Goal: Task Accomplishment & Management: Complete application form

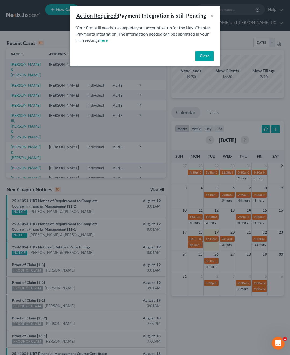
click at [204, 53] on button "Close" at bounding box center [205, 56] width 18 height 11
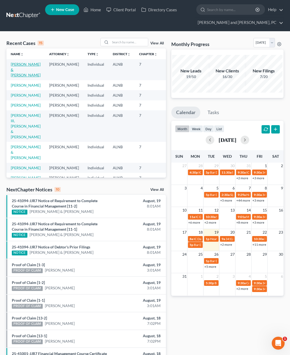
click at [18, 67] on link "[PERSON_NAME] & [PERSON_NAME]" at bounding box center [26, 69] width 30 height 15
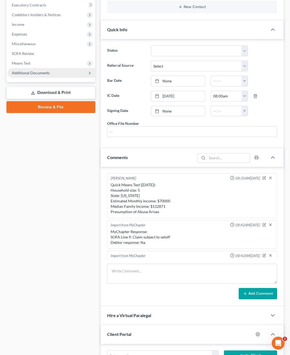
click at [40, 73] on span "Additional Documents" at bounding box center [31, 72] width 38 height 5
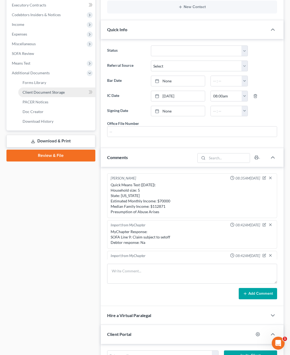
click at [40, 93] on span "Client Document Storage" at bounding box center [44, 92] width 42 height 5
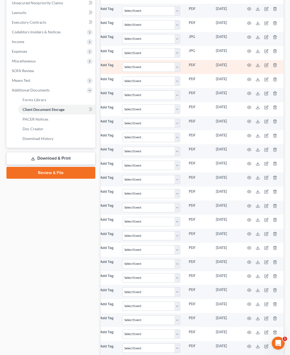
scroll to position [0, 86]
click at [248, 66] on icon "button" at bounding box center [250, 65] width 4 height 3
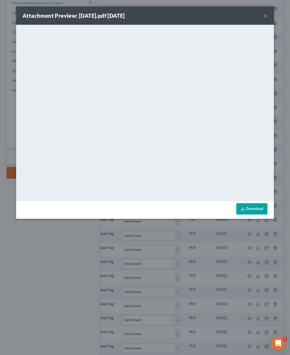
click at [267, 16] on button "×" at bounding box center [266, 15] width 4 height 6
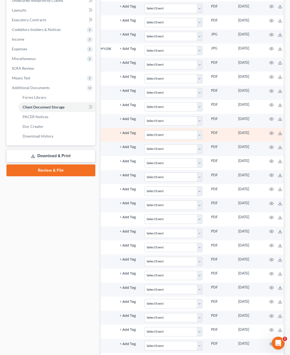
scroll to position [0, 66]
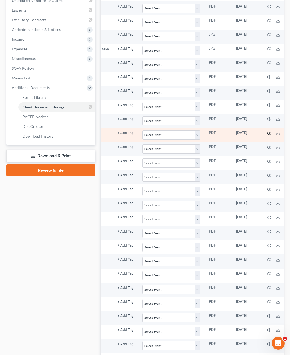
click at [268, 134] on icon "button" at bounding box center [270, 133] width 4 height 4
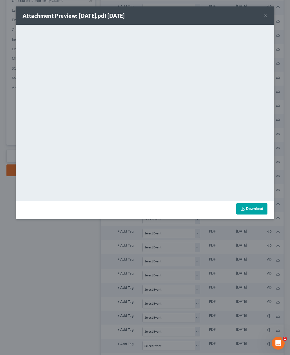
drag, startPoint x: 267, startPoint y: 134, endPoint x: 259, endPoint y: 212, distance: 78.1
click at [259, 212] on link "Download" at bounding box center [252, 208] width 31 height 11
click at [265, 16] on button "×" at bounding box center [266, 15] width 4 height 6
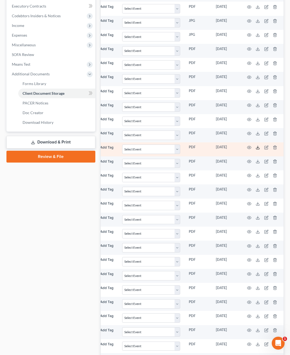
scroll to position [0, 86]
click at [248, 146] on icon "button" at bounding box center [250, 147] width 4 height 3
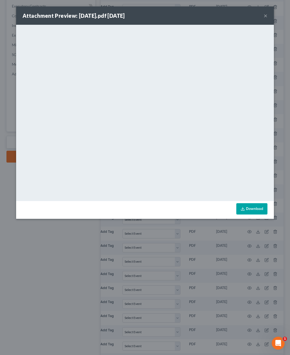
click at [248, 210] on link "Download" at bounding box center [252, 208] width 31 height 11
click at [267, 16] on button "×" at bounding box center [266, 15] width 4 height 6
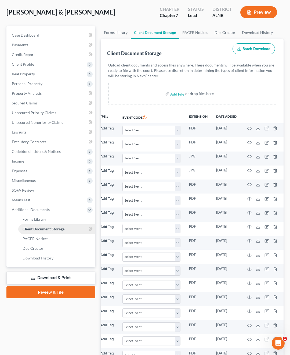
scroll to position [12, 0]
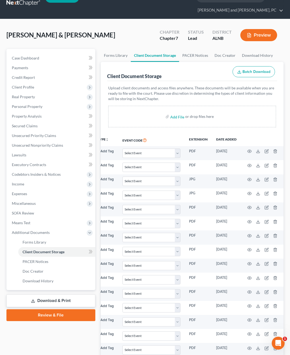
click at [241, 35] on div "Preview" at bounding box center [260, 36] width 48 height 16
click at [254, 35] on button "Preview" at bounding box center [259, 35] width 37 height 12
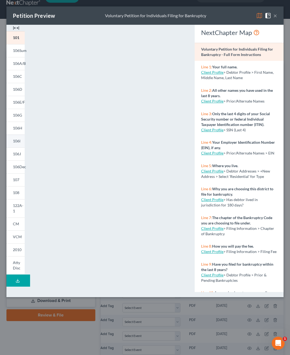
click at [17, 141] on span "106I" at bounding box center [17, 140] width 8 height 5
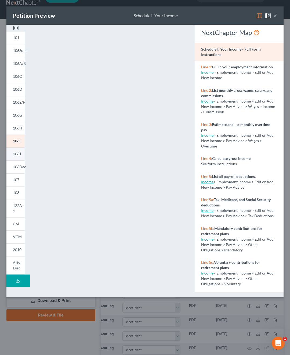
click at [19, 150] on link "106J" at bounding box center [15, 153] width 18 height 13
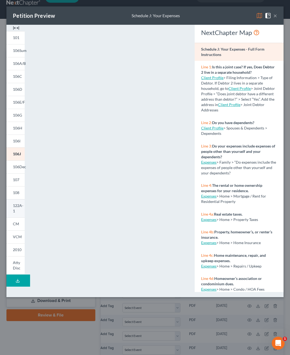
click at [14, 207] on span "122A-1" at bounding box center [18, 208] width 10 height 10
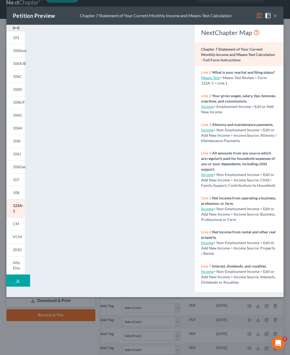
click at [275, 14] on button "×" at bounding box center [276, 15] width 4 height 6
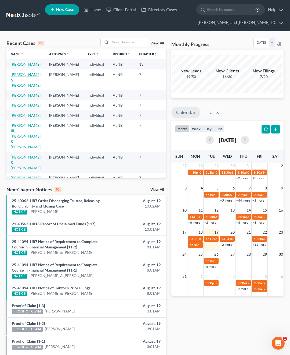
click at [19, 85] on link "[PERSON_NAME] & [PERSON_NAME]" at bounding box center [26, 79] width 30 height 15
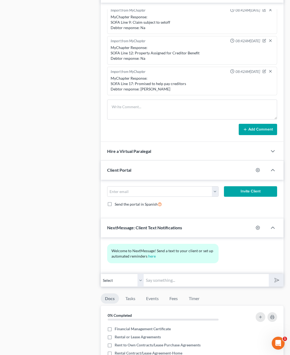
scroll to position [355, 0]
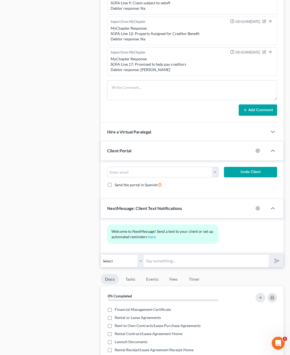
select select "1"
click at [159, 260] on input "text" at bounding box center [206, 260] width 125 height 13
type input "F"
type input "Good Morning, we are working on your paperwork. What is Exp Reimbursement and R…"
click at [276, 259] on button "submit" at bounding box center [276, 260] width 15 height 13
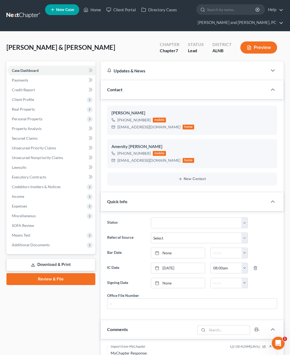
scroll to position [0, 0]
click at [23, 198] on span "Income" at bounding box center [18, 196] width 12 height 5
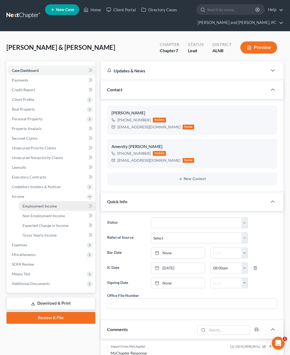
click at [48, 206] on span "Employment Income" at bounding box center [40, 206] width 34 height 5
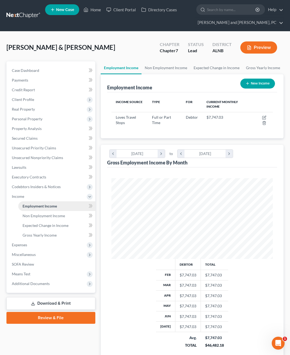
scroll to position [81, 173]
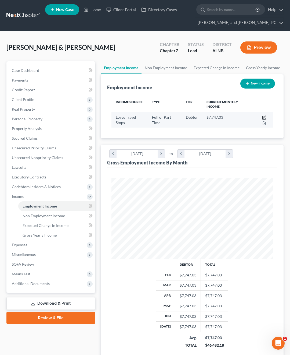
click at [263, 116] on icon "button" at bounding box center [264, 117] width 4 height 4
select select "0"
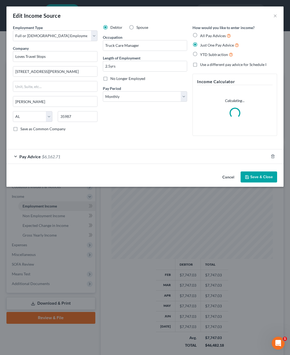
click at [32, 156] on span "Pay Advice" at bounding box center [30, 156] width 22 height 5
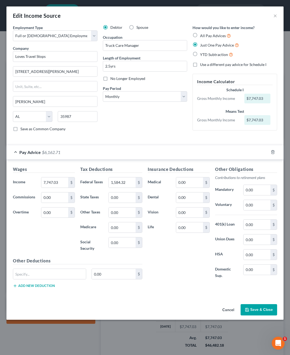
click at [140, 159] on div "Wages Income * 7,747.03 $ Commissions 0.00 $ Overtime 0.00 $ Tax Deductions Fed…" at bounding box center [144, 227] width 277 height 137
click at [66, 183] on input "7,747.03" at bounding box center [54, 182] width 27 height 10
click at [228, 309] on button "Cancel" at bounding box center [228, 309] width 20 height 11
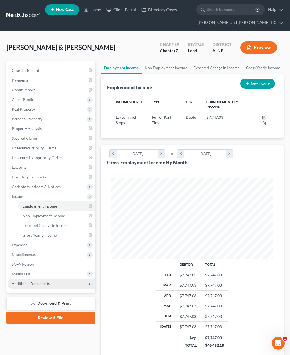
click at [44, 286] on span "Additional Documents" at bounding box center [52, 284] width 88 height 10
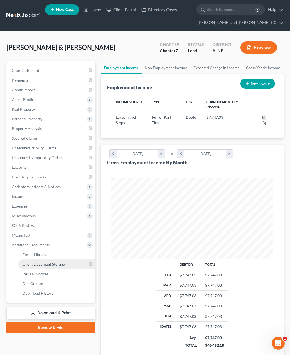
click at [45, 265] on span "Client Document Storage" at bounding box center [44, 264] width 42 height 5
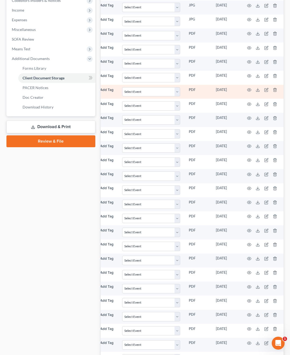
scroll to position [0, 86]
click at [248, 90] on icon "button" at bounding box center [250, 90] width 4 height 4
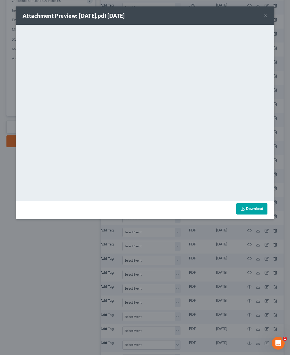
click at [267, 17] on button "×" at bounding box center [266, 15] width 4 height 6
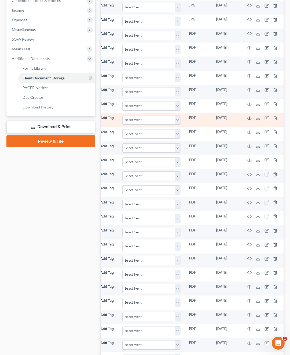
click at [249, 117] on icon "button" at bounding box center [250, 117] width 4 height 3
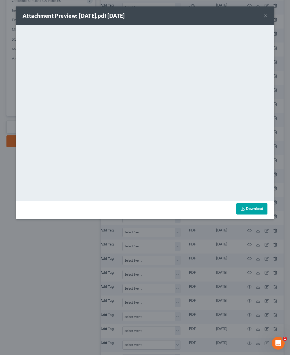
click at [266, 15] on button "×" at bounding box center [266, 15] width 4 height 6
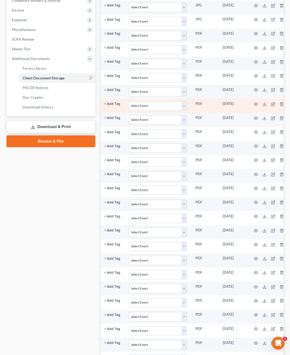
scroll to position [0, 83]
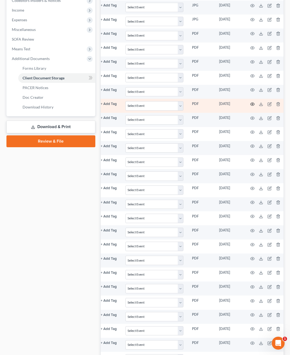
click at [251, 104] on icon "button" at bounding box center [253, 104] width 4 height 4
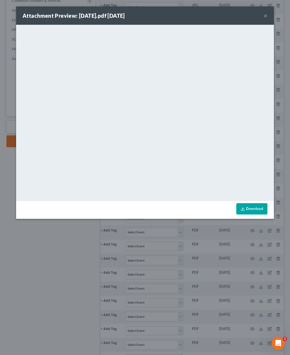
click at [268, 17] on div "Attachment Preview: [DATE].pdf [DATE] ×" at bounding box center [145, 15] width 258 height 18
click at [266, 16] on button "×" at bounding box center [266, 15] width 4 height 6
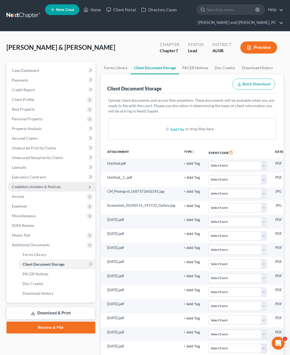
scroll to position [0, 0]
click at [37, 198] on span "Income" at bounding box center [52, 196] width 88 height 10
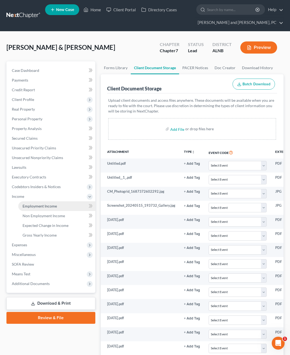
click at [53, 208] on span "Employment Income" at bounding box center [40, 206] width 34 height 5
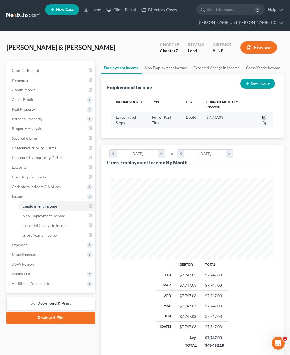
click at [264, 118] on icon "button" at bounding box center [264, 117] width 4 height 4
select select "0"
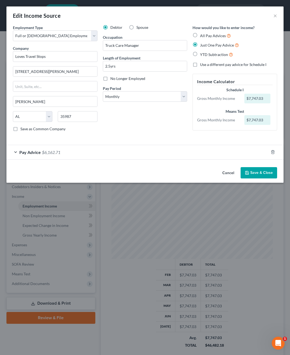
click at [15, 152] on div "Pay Advice $6,162.71" at bounding box center [137, 152] width 262 height 14
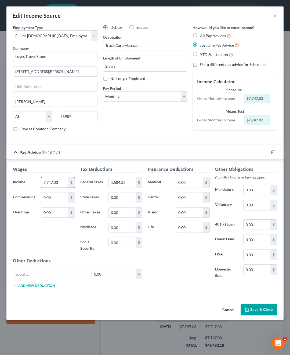
click at [60, 183] on input "7,747.03" at bounding box center [54, 182] width 27 height 10
click at [60, 183] on input "77" at bounding box center [54, 182] width 27 height 10
type input "7,726.40"
type input "1,650.49"
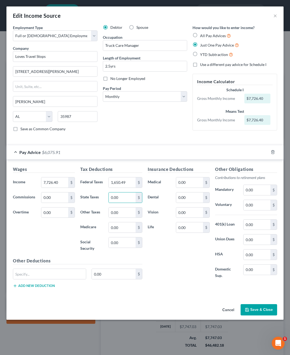
click at [258, 311] on button "Save & Close" at bounding box center [259, 309] width 37 height 11
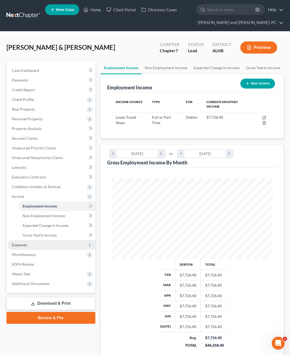
click at [30, 243] on span "Expenses" at bounding box center [52, 245] width 88 height 10
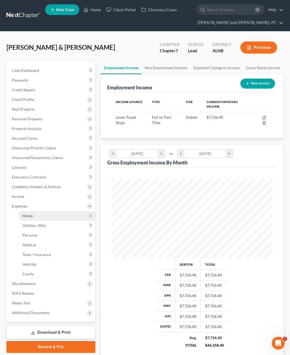
click at [36, 213] on link "Home" at bounding box center [56, 216] width 77 height 10
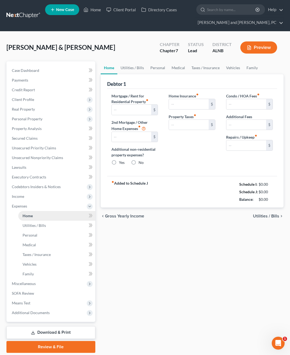
type input "325.00"
radio input "true"
type input "0.00"
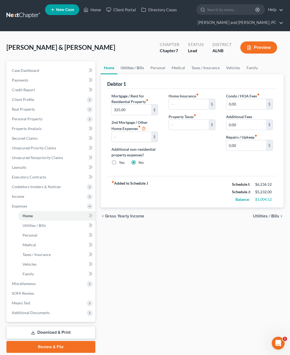
click at [137, 67] on link "Utilities / Bills" at bounding box center [133, 67] width 30 height 13
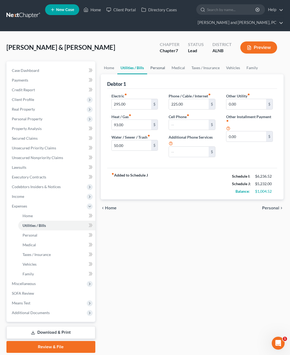
click at [162, 71] on link "Personal" at bounding box center [157, 67] width 21 height 13
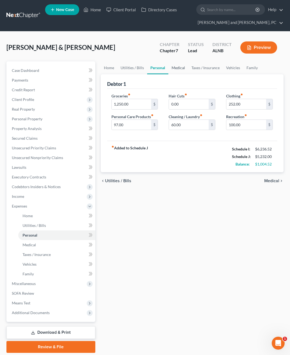
click at [179, 68] on link "Medical" at bounding box center [179, 67] width 20 height 13
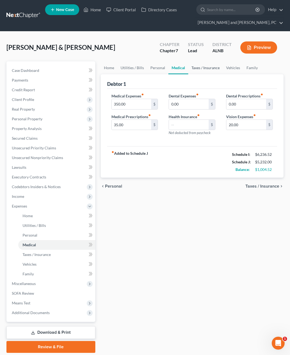
click at [204, 69] on link "Taxes / Insurance" at bounding box center [205, 67] width 35 height 13
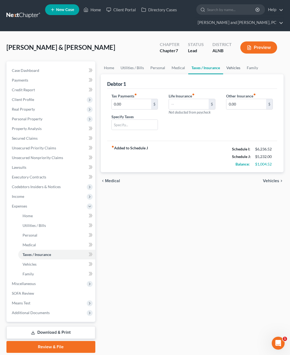
click at [234, 69] on link "Vehicles" at bounding box center [233, 67] width 20 height 13
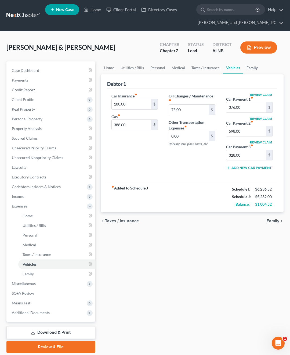
click at [250, 70] on link "Family" at bounding box center [253, 67] width 18 height 13
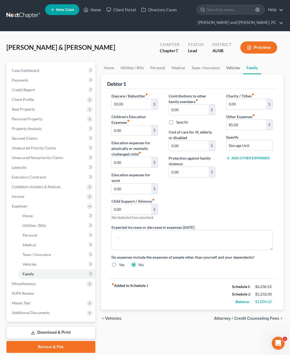
click at [227, 68] on link "Vehicles" at bounding box center [233, 67] width 20 height 13
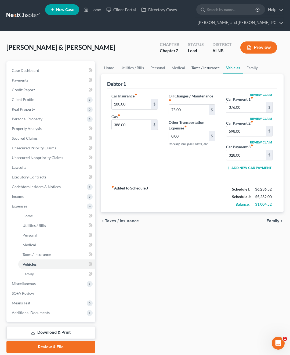
click at [209, 69] on link "Taxes / Insurance" at bounding box center [205, 67] width 35 height 13
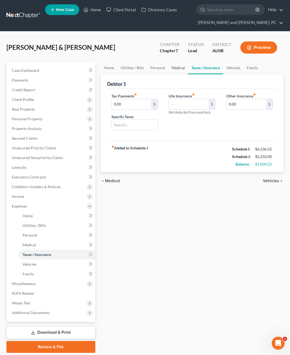
click at [179, 69] on link "Medical" at bounding box center [179, 67] width 20 height 13
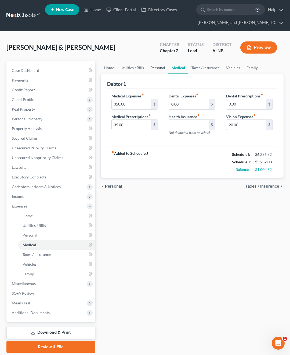
click at [160, 68] on link "Personal" at bounding box center [157, 67] width 21 height 13
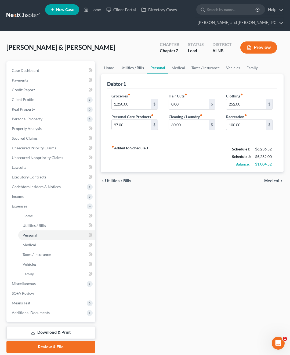
click at [140, 67] on link "Utilities / Bills" at bounding box center [133, 67] width 30 height 13
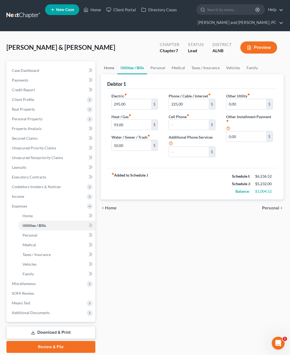
click at [115, 67] on link "Home" at bounding box center [109, 67] width 17 height 13
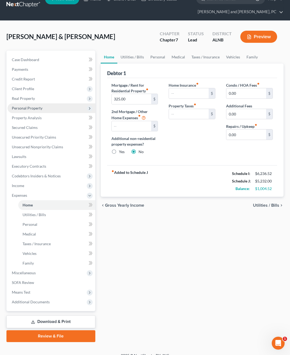
scroll to position [11, 0]
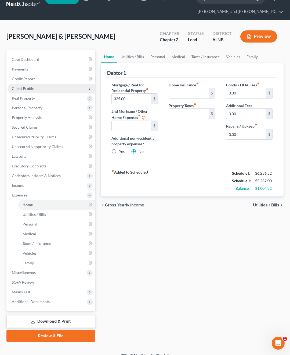
click at [28, 90] on span "Client Profile" at bounding box center [23, 88] width 22 height 5
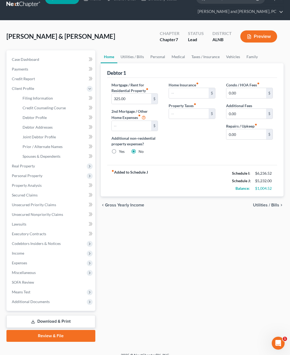
click at [116, 201] on div "chevron_left Gross Yearly Income Utilities / Bills chevron_right" at bounding box center [192, 204] width 183 height 17
click at [30, 55] on link "Case Dashboard" at bounding box center [52, 60] width 88 height 10
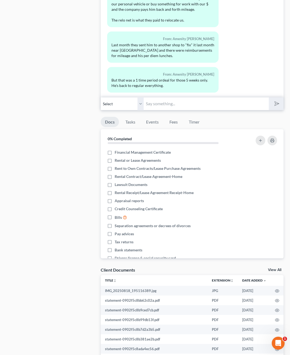
scroll to position [584, 0]
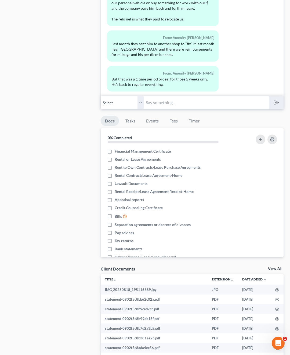
click at [176, 105] on input "text" at bounding box center [206, 102] width 125 height 13
type input "does he stay overnight and get hotel reimbursement?"
click at [276, 101] on button "submit" at bounding box center [276, 102] width 15 height 13
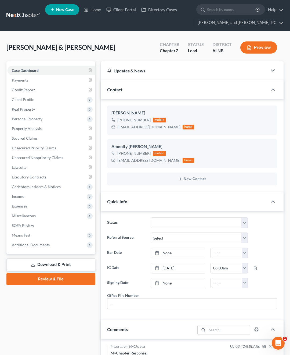
scroll to position [0, 0]
click at [34, 155] on link "Unsecured Nonpriority Claims" at bounding box center [52, 158] width 88 height 10
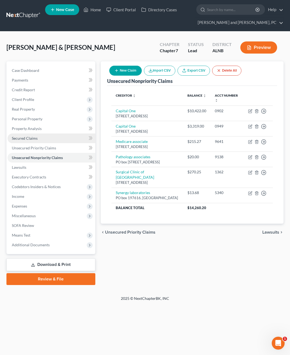
click at [29, 139] on span "Secured Claims" at bounding box center [25, 138] width 26 height 5
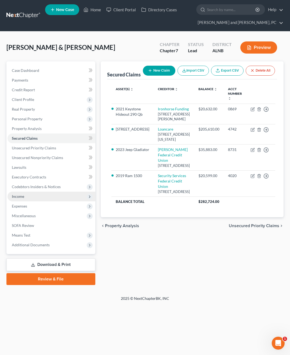
click at [26, 194] on span "Income" at bounding box center [52, 196] width 88 height 10
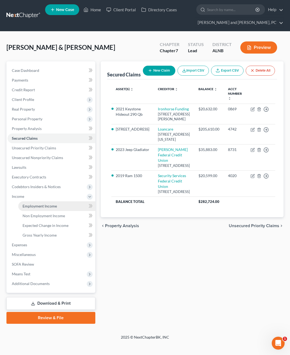
click at [33, 205] on span "Employment Income" at bounding box center [40, 206] width 34 height 5
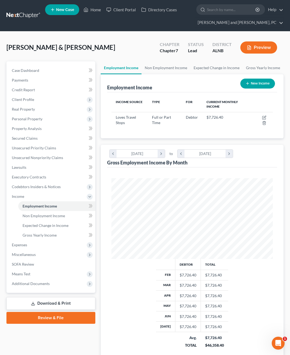
scroll to position [81, 173]
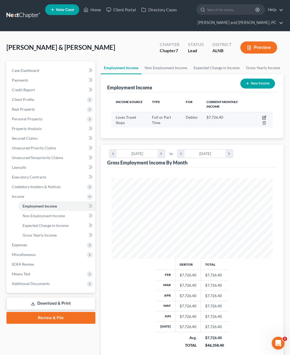
click at [265, 118] on icon "button" at bounding box center [264, 117] width 4 height 4
select select "0"
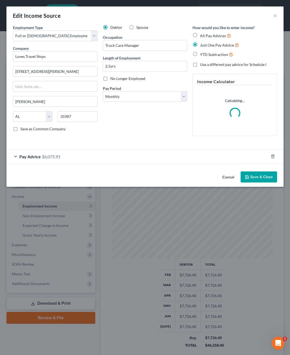
click at [18, 156] on div "Pay Advice $6,075.91" at bounding box center [137, 156] width 262 height 14
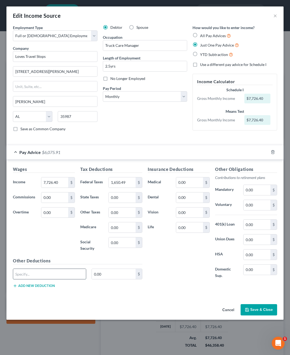
type input "R"
type input "Reimbursment for Travel"
type input "743.78"
click at [261, 310] on button "Save & Close" at bounding box center [259, 309] width 37 height 11
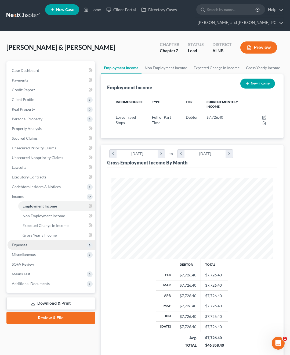
click at [30, 244] on span "Expenses" at bounding box center [52, 245] width 88 height 10
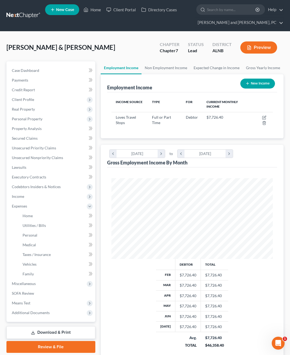
click at [251, 52] on button "Preview" at bounding box center [259, 47] width 37 height 12
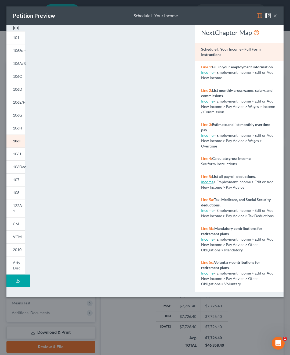
click at [276, 17] on button "×" at bounding box center [276, 15] width 4 height 6
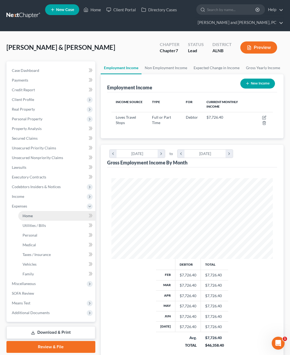
click at [29, 216] on span "Home" at bounding box center [28, 215] width 10 height 5
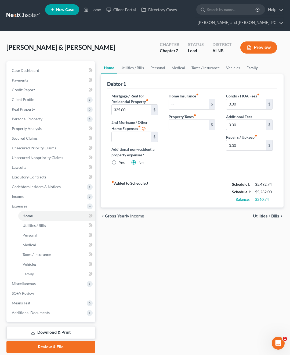
click at [246, 69] on link "Family" at bounding box center [253, 67] width 18 height 13
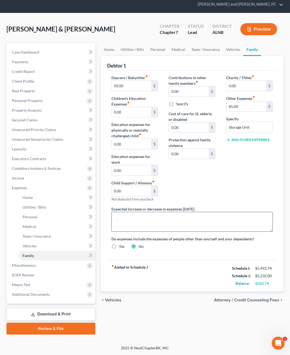
scroll to position [18, 0]
click at [108, 47] on link "Home" at bounding box center [109, 49] width 17 height 13
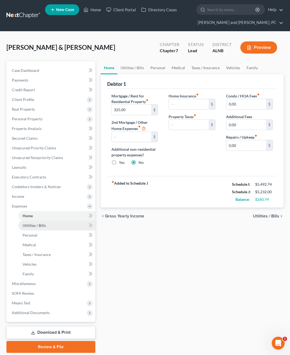
click at [38, 225] on span "Utilities / Bills" at bounding box center [34, 225] width 23 height 5
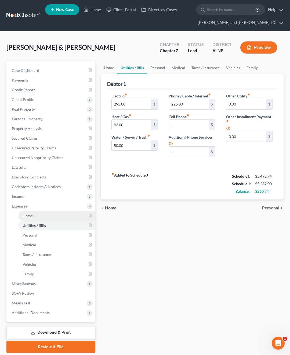
click at [37, 217] on link "Home" at bounding box center [56, 216] width 77 height 10
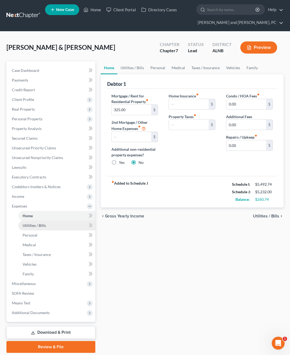
click at [37, 228] on link "Utilities / Bills" at bounding box center [56, 225] width 77 height 10
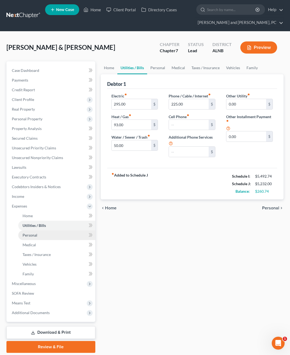
click at [33, 238] on link "Personal" at bounding box center [56, 235] width 77 height 10
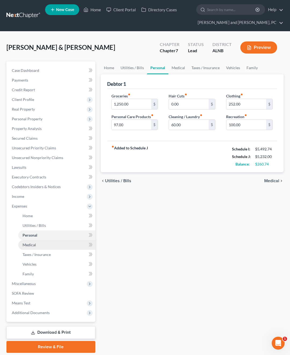
click at [30, 247] on link "Medical" at bounding box center [56, 245] width 77 height 10
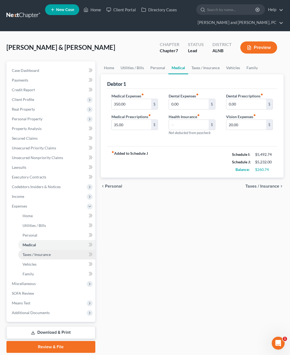
click at [34, 256] on span "Taxes / Insurance" at bounding box center [37, 254] width 28 height 5
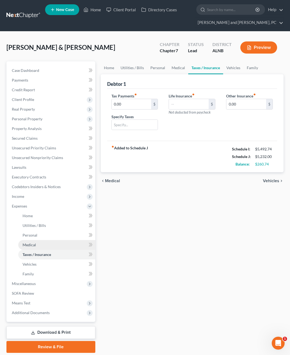
click at [33, 246] on span "Medical" at bounding box center [29, 244] width 13 height 5
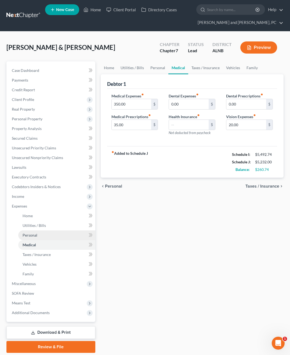
click at [34, 235] on span "Personal" at bounding box center [30, 235] width 15 height 5
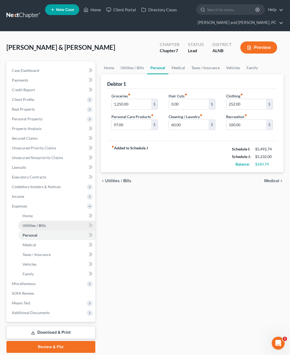
click at [34, 226] on span "Utilities / Bills" at bounding box center [34, 225] width 23 height 5
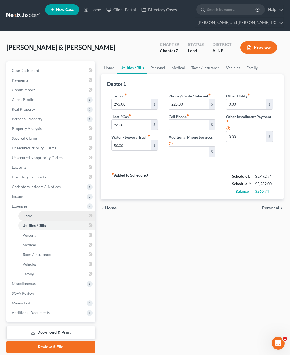
click at [32, 217] on span "Home" at bounding box center [28, 215] width 10 height 5
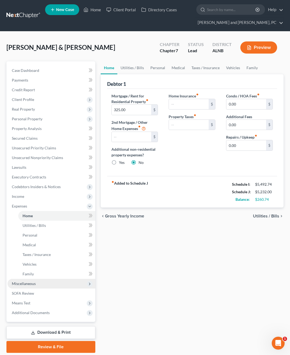
scroll to position [18, 0]
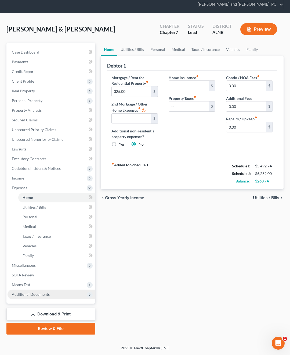
click at [37, 296] on span "Additional Documents" at bounding box center [31, 294] width 38 height 5
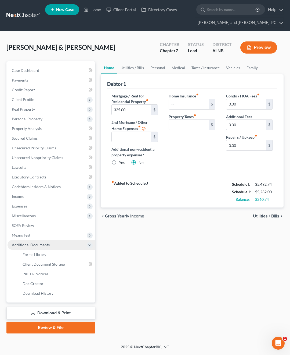
scroll to position [0, 0]
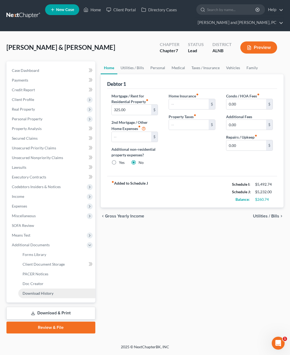
click at [38, 292] on span "Download History" at bounding box center [38, 293] width 31 height 5
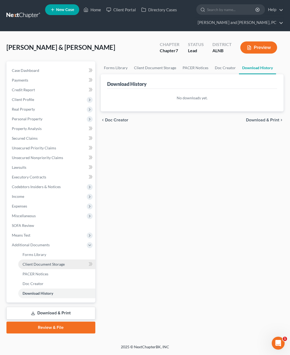
click at [43, 264] on span "Client Document Storage" at bounding box center [44, 264] width 42 height 5
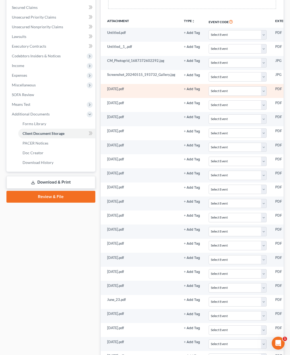
scroll to position [164, 0]
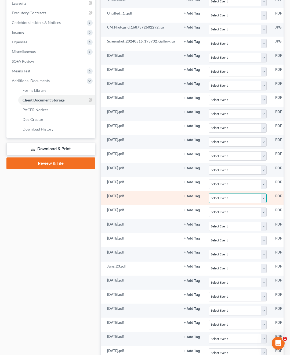
click at [209, 200] on select "Select Event 20 Largest Unsecured Creditors Amended Schedules (Fee) Attachment …" at bounding box center [238, 197] width 58 height 9
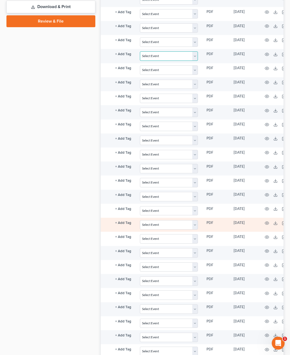
scroll to position [0, 76]
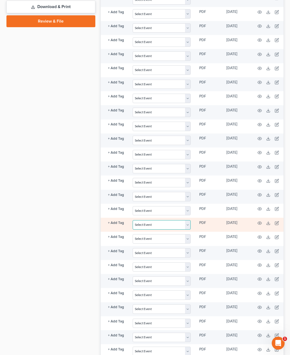
click at [168, 223] on select "Select Event 20 Largest Unsecured Creditors Amended Schedules (Fee) Attachment …" at bounding box center [162, 224] width 58 height 9
click at [258, 223] on icon "button" at bounding box center [260, 223] width 4 height 4
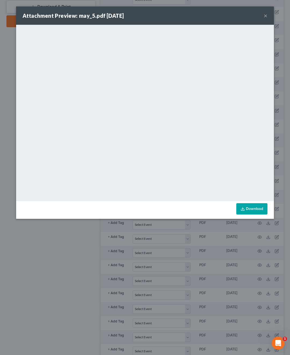
click at [266, 15] on button "×" at bounding box center [266, 15] width 4 height 6
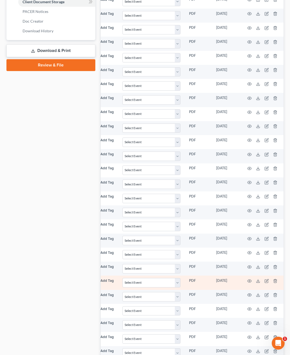
scroll to position [262, 0]
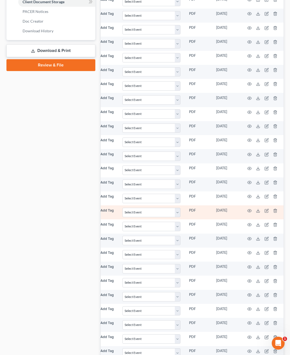
click at [245, 210] on td at bounding box center [263, 212] width 45 height 14
click at [248, 210] on icon "button" at bounding box center [250, 210] width 4 height 4
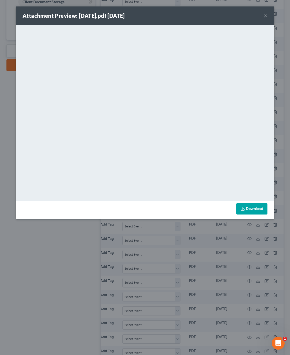
click at [267, 16] on button "×" at bounding box center [266, 15] width 4 height 6
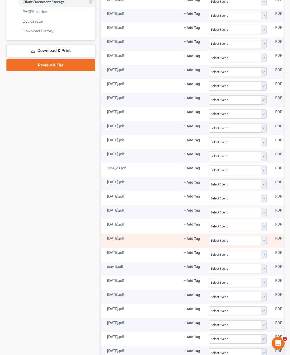
scroll to position [275, 0]
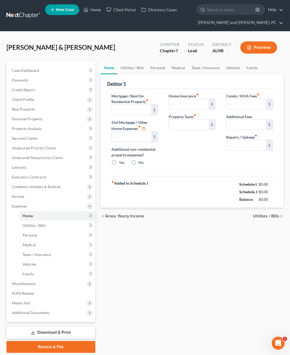
type input "325.00"
radio input "true"
type input "0.00"
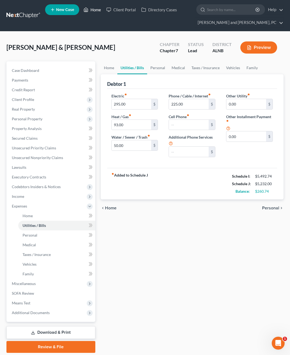
click at [97, 9] on link "Home" at bounding box center [92, 10] width 23 height 10
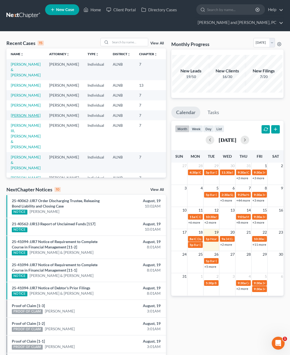
click at [19, 118] on link "[PERSON_NAME]" at bounding box center [26, 115] width 30 height 5
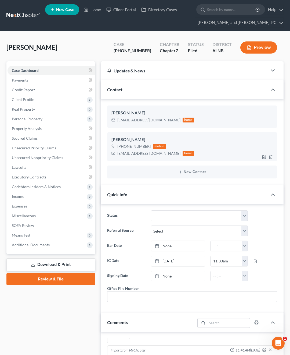
scroll to position [4616, 0]
click at [53, 247] on span "Additional Documents" at bounding box center [52, 245] width 88 height 10
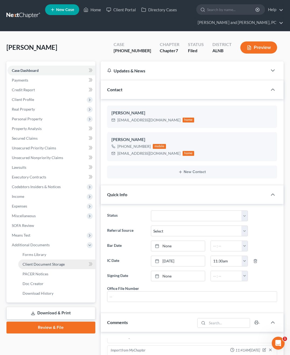
click at [64, 263] on link "Client Document Storage" at bounding box center [56, 264] width 77 height 10
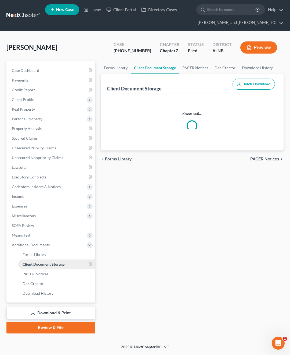
select select "23"
select select "19"
select select "5"
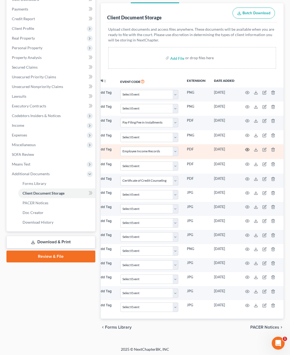
scroll to position [0, 42]
click at [248, 149] on icon "button" at bounding box center [248, 149] width 4 height 4
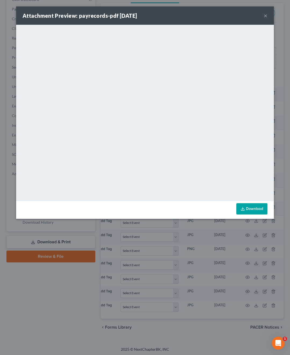
click at [267, 16] on button "×" at bounding box center [266, 15] width 4 height 6
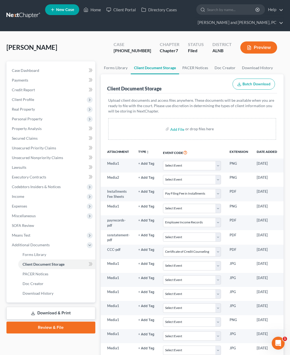
scroll to position [0, 0]
click at [90, 10] on link "Home" at bounding box center [92, 10] width 23 height 10
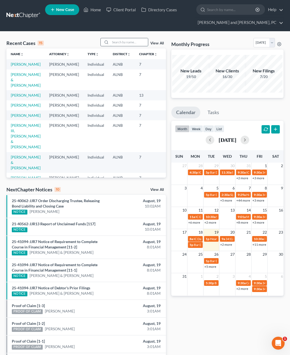
click at [129, 42] on input "search" at bounding box center [130, 42] width 38 height 8
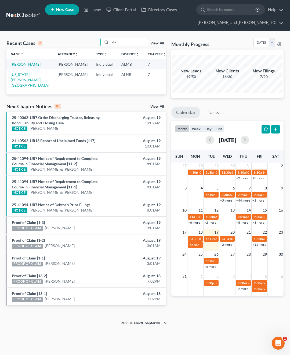
type input "shi"
click at [19, 66] on link "[PERSON_NAME]" at bounding box center [26, 64] width 30 height 5
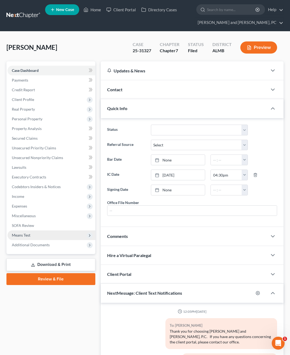
scroll to position [3282, 0]
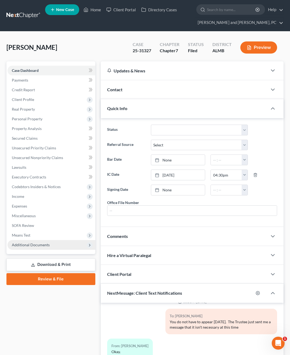
click at [29, 244] on span "Additional Documents" at bounding box center [31, 244] width 38 height 5
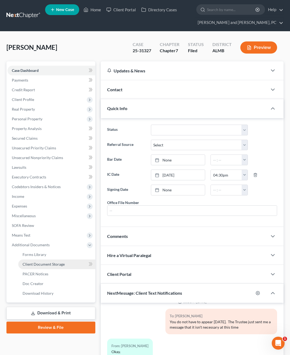
click at [47, 266] on span "Client Document Storage" at bounding box center [44, 264] width 42 height 5
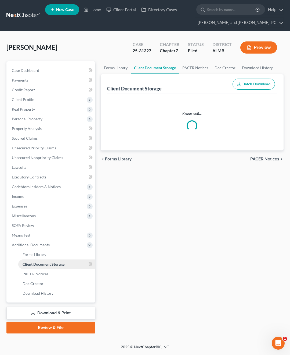
select select "3"
select select "0"
select select "2"
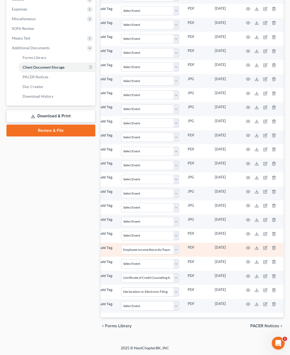
scroll to position [0, 88]
click at [247, 246] on icon "button" at bounding box center [249, 247] width 4 height 3
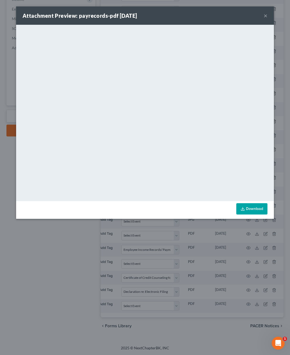
click at [263, 17] on div "Attachment Preview: payrecords-pdf 06/11/2025 ×" at bounding box center [145, 15] width 258 height 18
click at [267, 16] on button "×" at bounding box center [266, 15] width 4 height 6
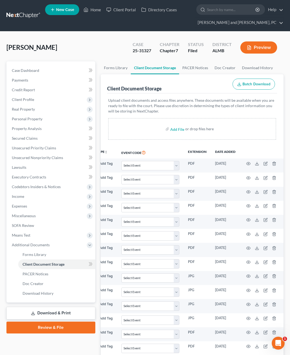
scroll to position [0, 0]
click at [28, 15] on link at bounding box center [23, 16] width 34 height 10
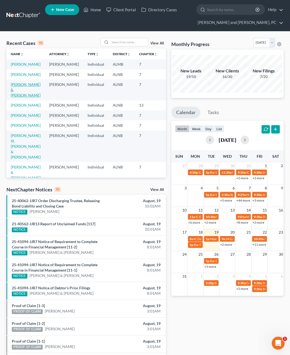
click at [23, 97] on link "[PERSON_NAME] & [PERSON_NAME]" at bounding box center [26, 89] width 30 height 15
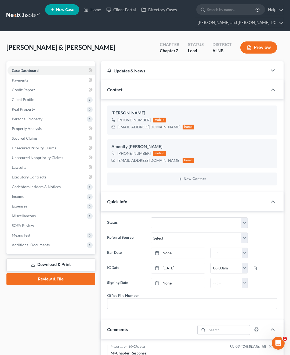
scroll to position [218, 0]
click at [29, 209] on span "Expenses" at bounding box center [52, 206] width 88 height 10
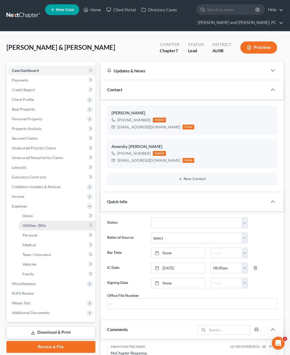
click at [27, 221] on link "Utilities / Bills" at bounding box center [56, 225] width 77 height 10
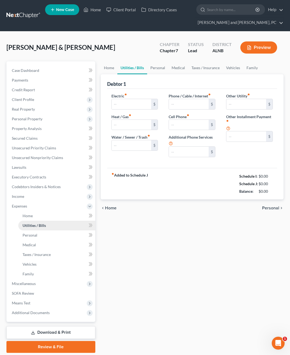
type input "295.00"
type input "93.00"
type input "50.00"
type input "225.00"
type input "0.00"
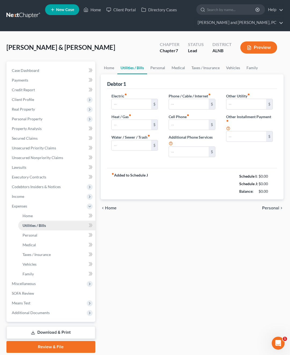
type input "0.00"
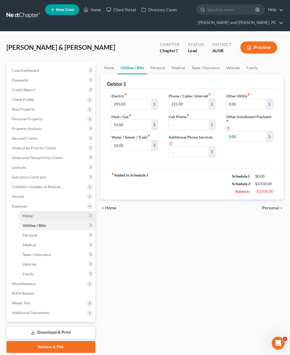
click at [29, 215] on span "Home" at bounding box center [28, 215] width 10 height 5
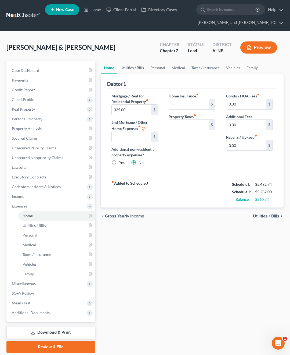
click at [135, 67] on link "Utilities / Bills" at bounding box center [133, 67] width 30 height 13
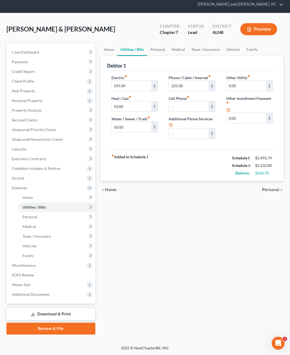
scroll to position [18, 0]
click at [135, 127] on input "50.00" at bounding box center [132, 127] width 40 height 10
click at [156, 49] on link "Personal" at bounding box center [157, 49] width 21 height 13
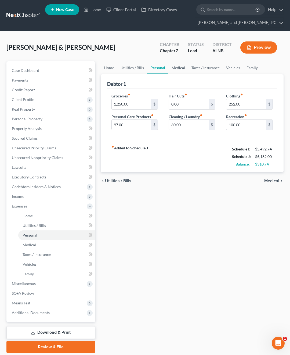
click at [180, 67] on link "Medical" at bounding box center [179, 67] width 20 height 13
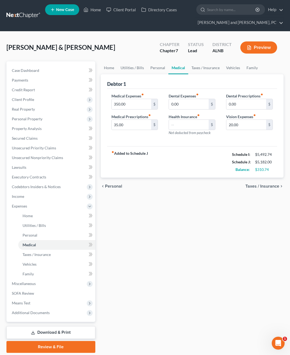
click at [189, 132] on span "Not deducted from paycheck" at bounding box center [190, 132] width 42 height 4
click at [190, 124] on input "text" at bounding box center [189, 125] width 40 height 10
click at [190, 124] on input "25" at bounding box center [189, 125] width 40 height 10
type input "25"
click at [200, 66] on link "Taxes / Insurance" at bounding box center [205, 67] width 35 height 13
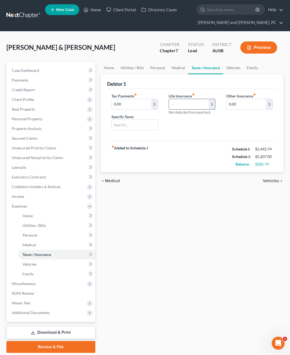
click at [191, 104] on input "text" at bounding box center [189, 104] width 40 height 10
click at [250, 105] on input "0.00" at bounding box center [247, 104] width 40 height 10
click at [188, 101] on input "text" at bounding box center [189, 104] width 40 height 10
click at [190, 103] on input "40" at bounding box center [189, 104] width 40 height 10
type input "40.00"
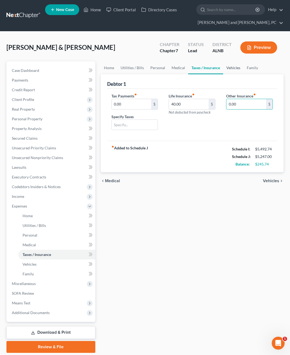
click at [236, 67] on link "Vehicles" at bounding box center [233, 67] width 20 height 13
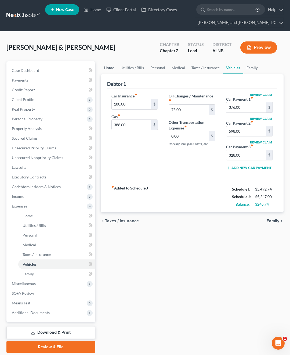
click at [109, 69] on link "Home" at bounding box center [109, 67] width 17 height 13
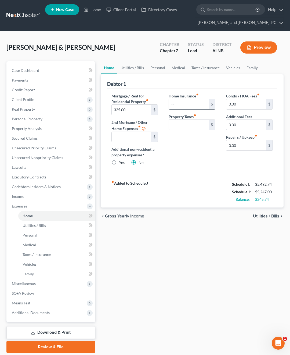
click at [186, 107] on input "text" at bounding box center [189, 104] width 40 height 10
type input "3"
click at [196, 105] on input "120" at bounding box center [189, 104] width 40 height 10
type input "120.00"
click at [176, 168] on div "Home Insurance fiber_manual_record 120.00 $ Property Taxes fiber_manual_record $" at bounding box center [192, 131] width 58 height 77
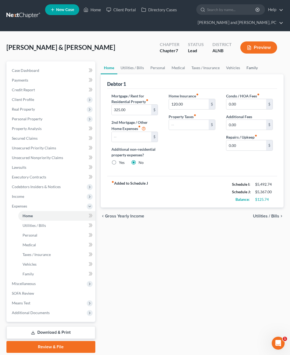
click at [251, 66] on link "Family" at bounding box center [253, 67] width 18 height 13
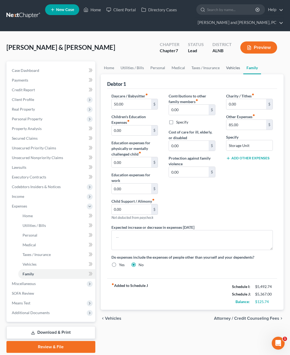
click at [231, 66] on link "Vehicles" at bounding box center [233, 67] width 20 height 13
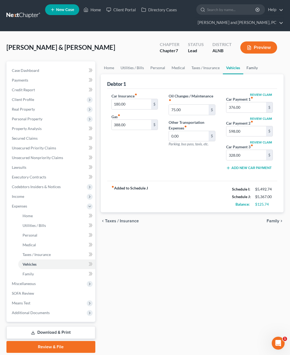
click at [254, 64] on link "Family" at bounding box center [253, 67] width 18 height 13
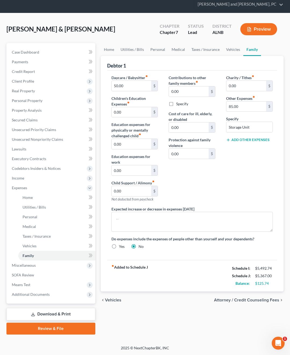
scroll to position [18, 0]
click at [31, 180] on span "Income" at bounding box center [52, 178] width 88 height 10
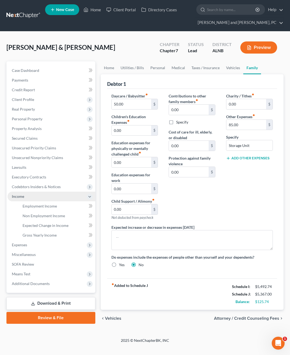
scroll to position [0, 0]
click at [39, 216] on span "Non Employment Income" at bounding box center [44, 215] width 42 height 5
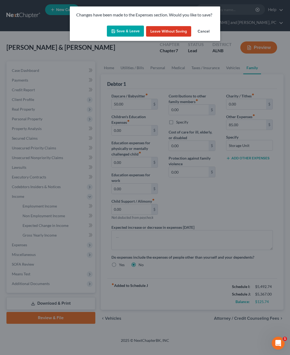
click at [130, 29] on button "Save & Leave" at bounding box center [125, 31] width 37 height 11
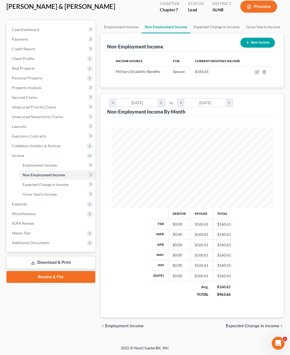
scroll to position [41, 0]
click at [65, 183] on span "Expected Change in Income" at bounding box center [46, 184] width 46 height 5
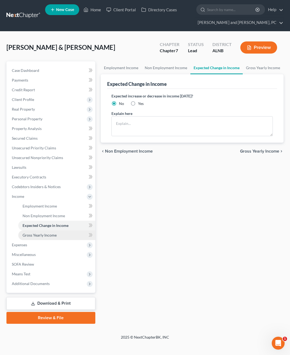
click at [34, 236] on span "Gross Yearly Income" at bounding box center [40, 235] width 34 height 5
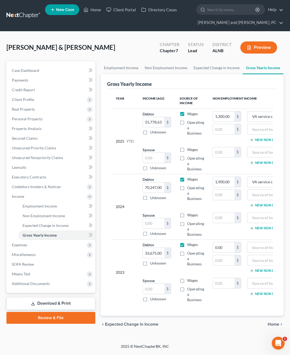
click at [133, 50] on div "[PERSON_NAME] & Amenity Upgraded Chapter Chapter 7 Status Lead District [GEOGRA…" at bounding box center [144, 49] width 277 height 23
click at [40, 287] on span "Additional Documents" at bounding box center [52, 284] width 88 height 10
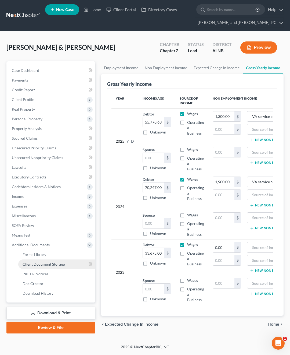
click at [45, 265] on span "Client Document Storage" at bounding box center [44, 264] width 42 height 5
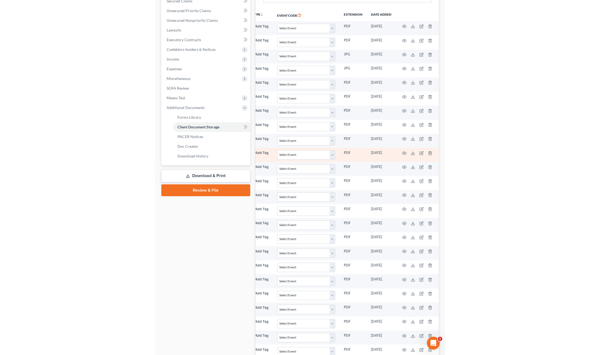
scroll to position [0, 86]
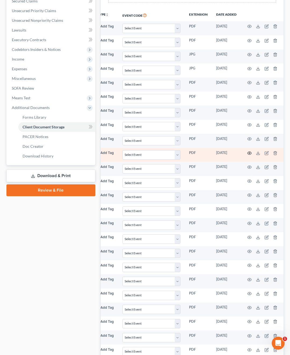
click at [248, 152] on icon "button" at bounding box center [250, 153] width 4 height 4
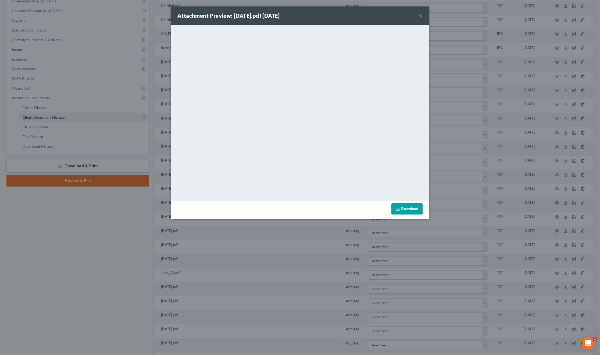
click at [290, 15] on div "Attachment Preview: [DATE].pdf [DATE] ×" at bounding box center [300, 15] width 258 height 18
click at [290, 15] on button "×" at bounding box center [421, 15] width 4 height 6
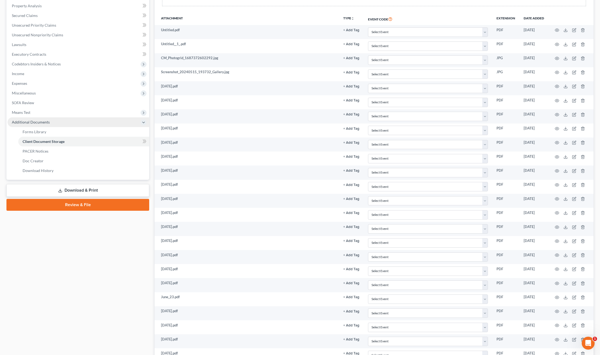
scroll to position [113, 0]
click at [55, 101] on link "SOFA Review" at bounding box center [79, 103] width 142 height 10
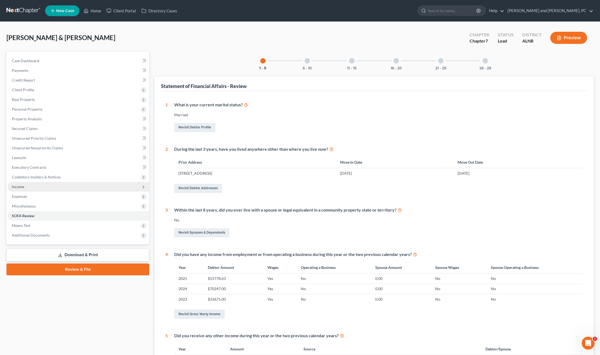
click at [26, 185] on span "Income" at bounding box center [79, 187] width 142 height 10
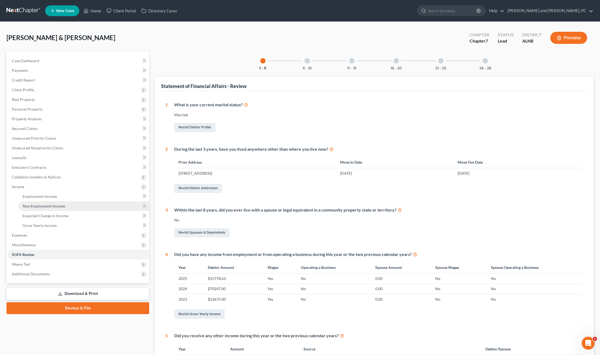
click at [38, 205] on span "Non Employment Income" at bounding box center [44, 206] width 42 height 5
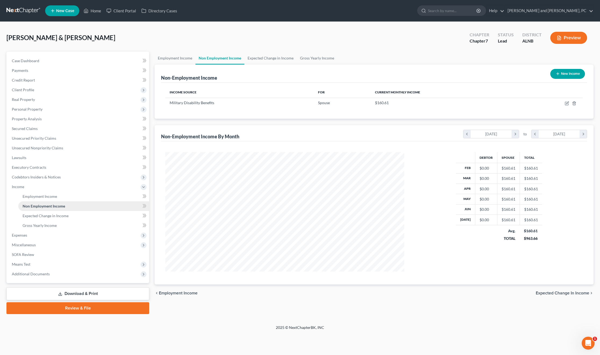
scroll to position [119, 250]
click at [41, 216] on span "Expected Change in Income" at bounding box center [46, 215] width 46 height 5
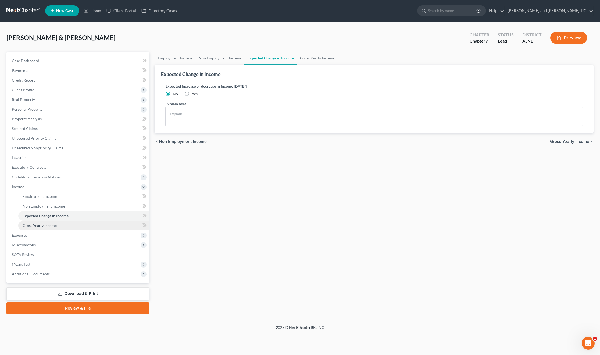
click at [39, 223] on span "Gross Yearly Income" at bounding box center [40, 225] width 34 height 5
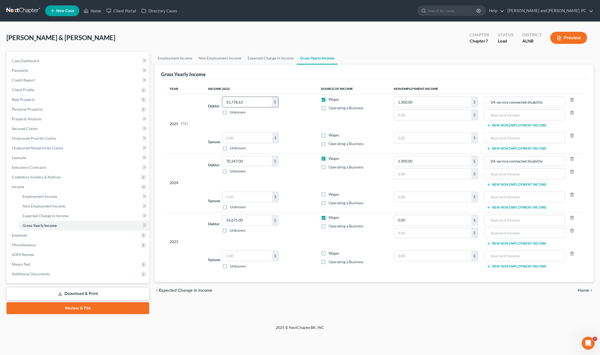
click at [248, 99] on input "55,778.63" at bounding box center [246, 102] width 49 height 10
type input "48,676.66"
click at [30, 253] on span "SOFA Review" at bounding box center [23, 254] width 22 height 5
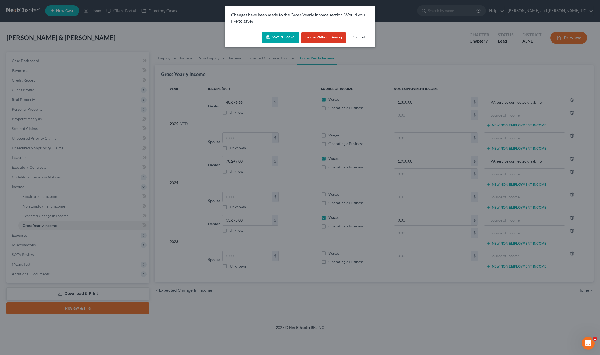
click at [272, 34] on button "Save & Leave" at bounding box center [280, 37] width 37 height 11
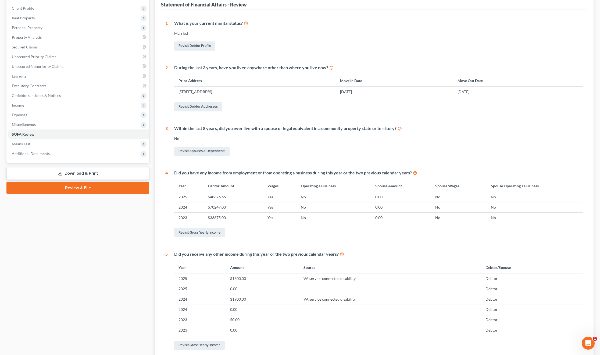
scroll to position [89, 0]
